Goal: Complete application form

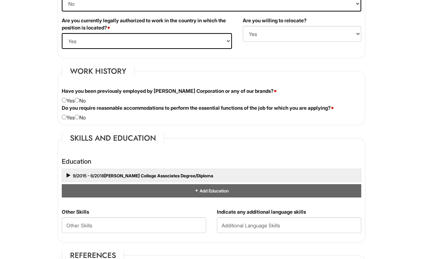
scroll to position [543, 0]
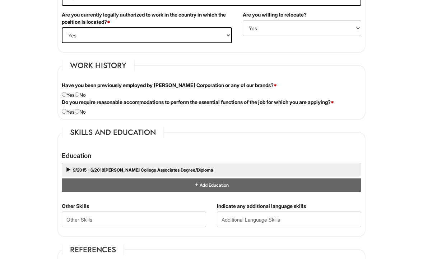
click at [79, 94] on input "radio" at bounding box center [77, 94] width 5 height 5
radio input "true"
click at [79, 110] on input "radio" at bounding box center [77, 111] width 5 height 5
radio input "true"
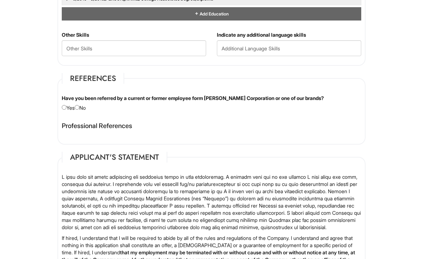
scroll to position [715, 0]
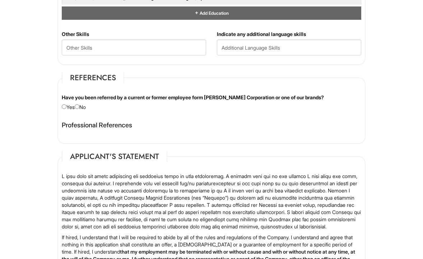
click at [79, 105] on input "radio" at bounding box center [77, 106] width 5 height 5
radio input "true"
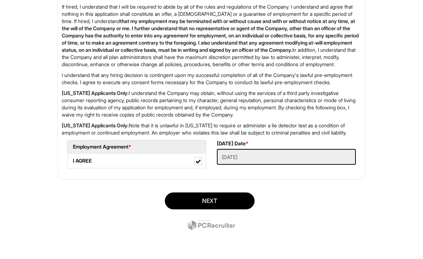
scroll to position [949, 0]
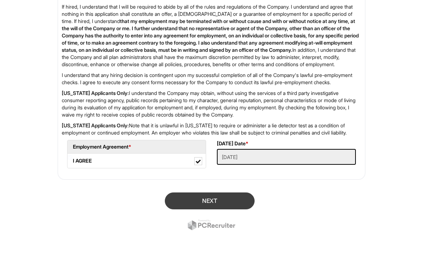
click at [216, 194] on button "Next" at bounding box center [210, 200] width 90 height 17
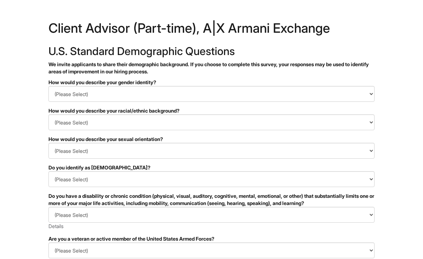
scroll to position [8, 0]
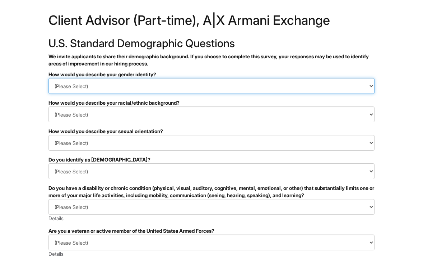
select select "I don't wish to answer"
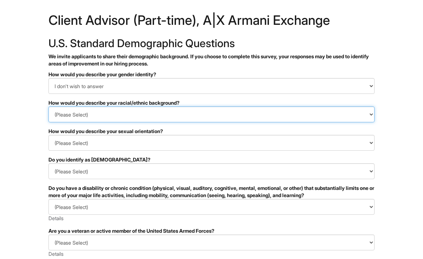
select select "I don't wish to answer"
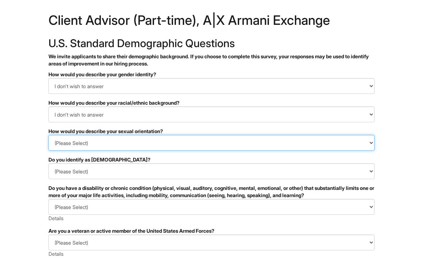
select select "I don't wish to answer"
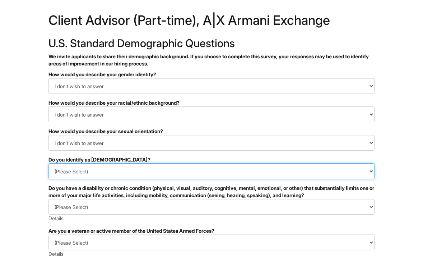
select select "I don't wish to answer"
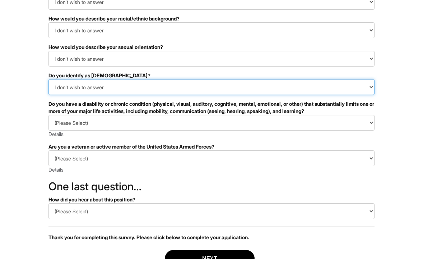
scroll to position [105, 0]
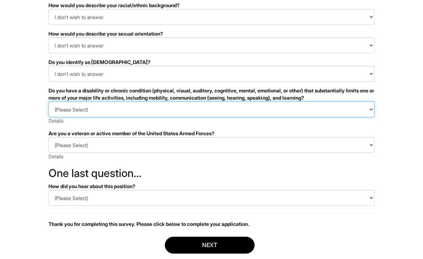
select select "I DON'T WISH TO ANSWER"
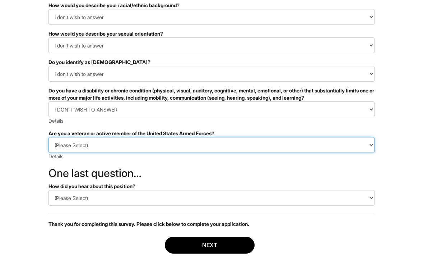
select select "I PREFER NOT TO ANSWER"
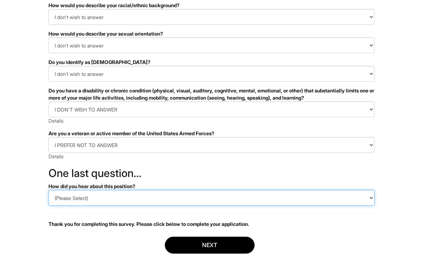
select select "LinkedIn"
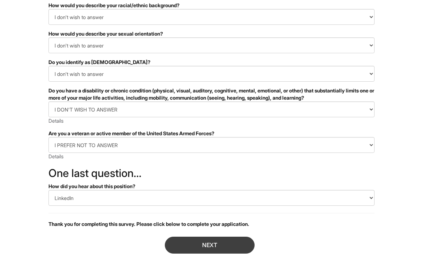
click at [216, 246] on button "Next" at bounding box center [210, 244] width 90 height 17
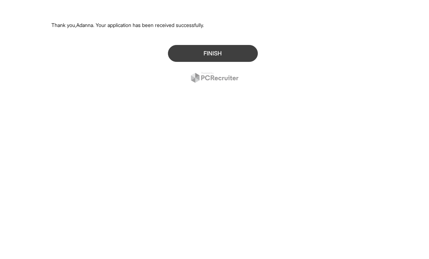
click at [205, 55] on button "Finish" at bounding box center [213, 53] width 90 height 17
